Goal: Task Accomplishment & Management: Manage account settings

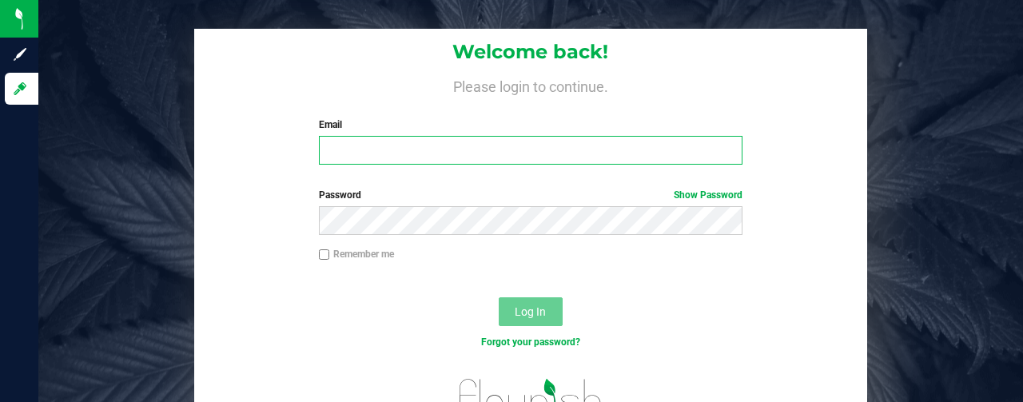
click at [328, 150] on input "Email" at bounding box center [531, 150] width 425 height 29
type input "[EMAIL_ADDRESS][DOMAIN_NAME]"
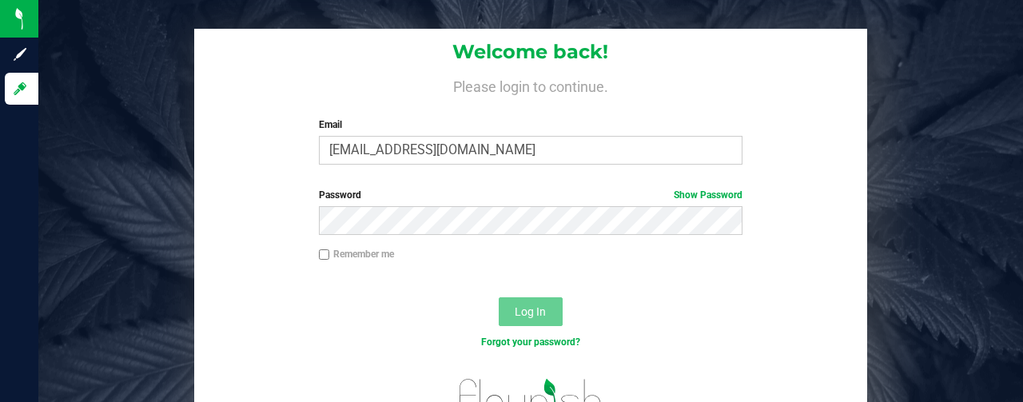
click at [322, 257] on input "Remember me" at bounding box center [324, 254] width 11 height 11
checkbox input "true"
click at [539, 304] on button "Log In" at bounding box center [531, 311] width 64 height 29
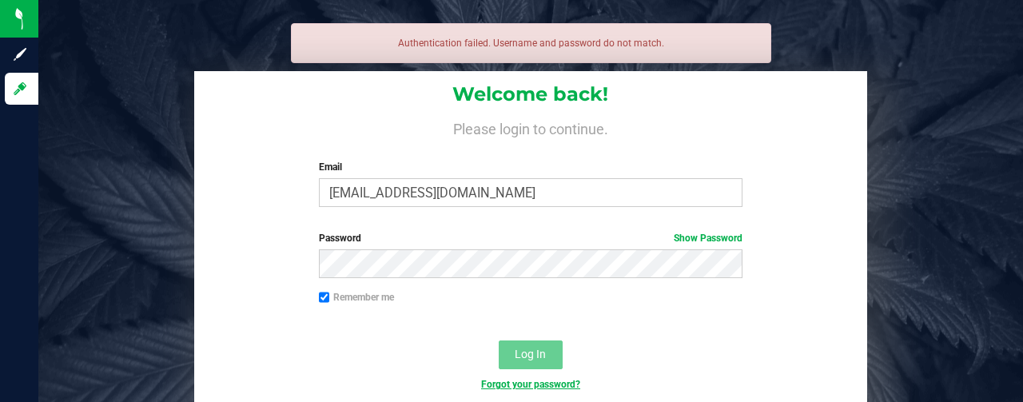
click at [526, 384] on link "Forgot your password?" at bounding box center [530, 384] width 99 height 11
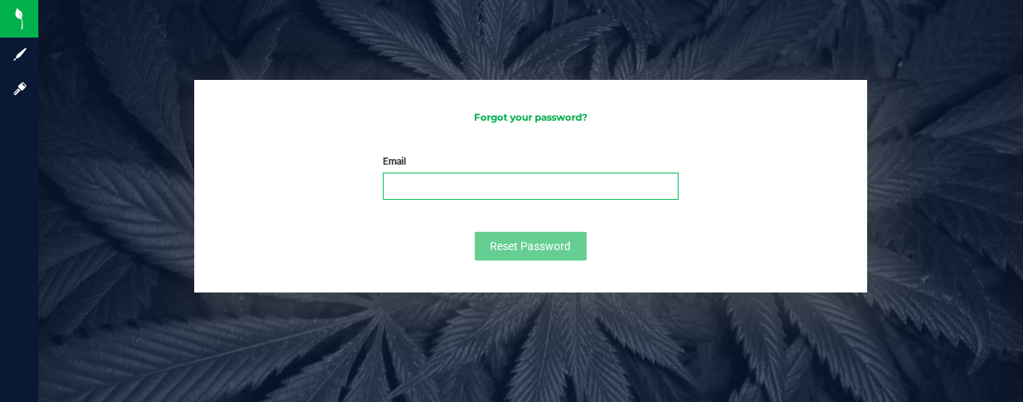
click at [420, 186] on input "Email" at bounding box center [531, 186] width 297 height 27
type input "[EMAIL_ADDRESS][DOMAIN_NAME]"
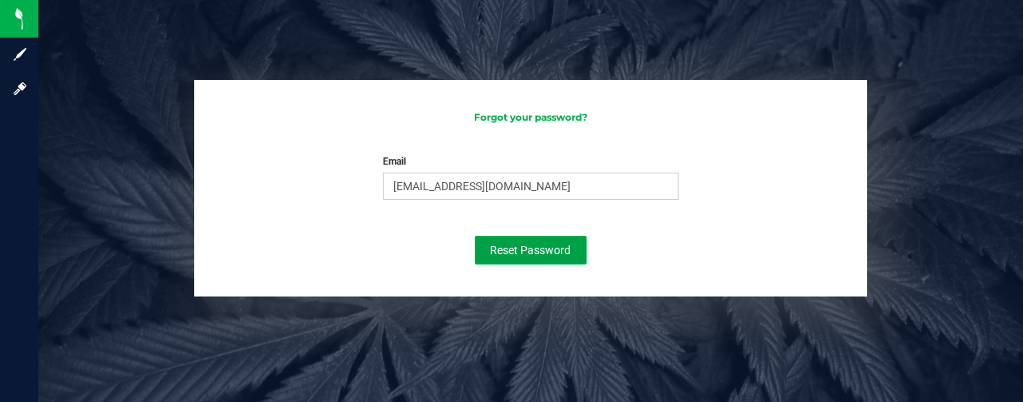
click at [504, 249] on span "Reset Password" at bounding box center [530, 250] width 81 height 13
click at [514, 119] on h3 "Forgot your password?" at bounding box center [530, 117] width 640 height 10
drag, startPoint x: 504, startPoint y: 201, endPoint x: 370, endPoint y: 189, distance: 134.0
click at [371, 189] on div "Email [EMAIL_ADDRESS][DOMAIN_NAME] Please enter your email Please format your e…" at bounding box center [531, 179] width 321 height 50
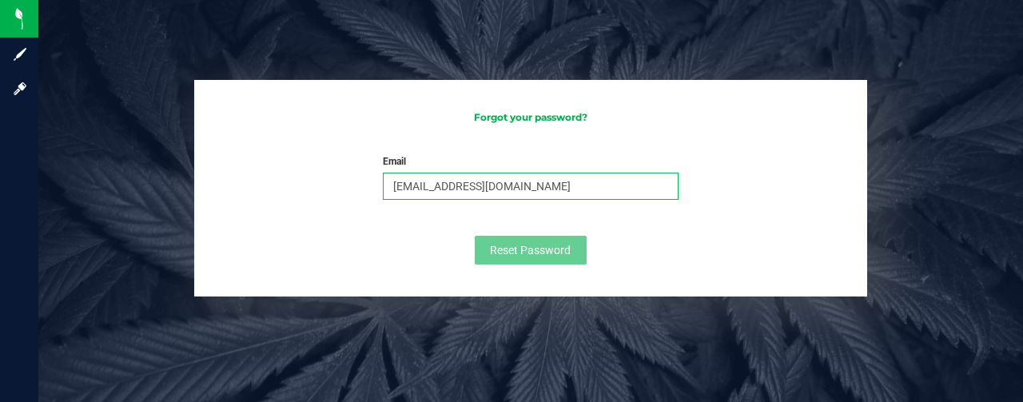
drag, startPoint x: 502, startPoint y: 189, endPoint x: 345, endPoint y: 194, distance: 156.8
click at [345, 194] on form "Email [EMAIL_ADDRESS][DOMAIN_NAME] Please enter your email Please format your e…" at bounding box center [530, 209] width 640 height 110
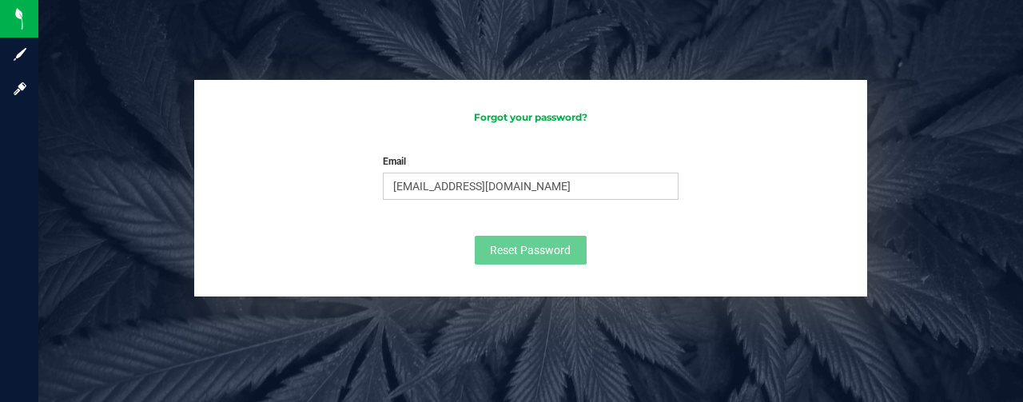
click at [345, 194] on form "Email [EMAIL_ADDRESS][DOMAIN_NAME] Please enter your email Please format your e…" at bounding box center [530, 209] width 640 height 110
